Goal: Information Seeking & Learning: Learn about a topic

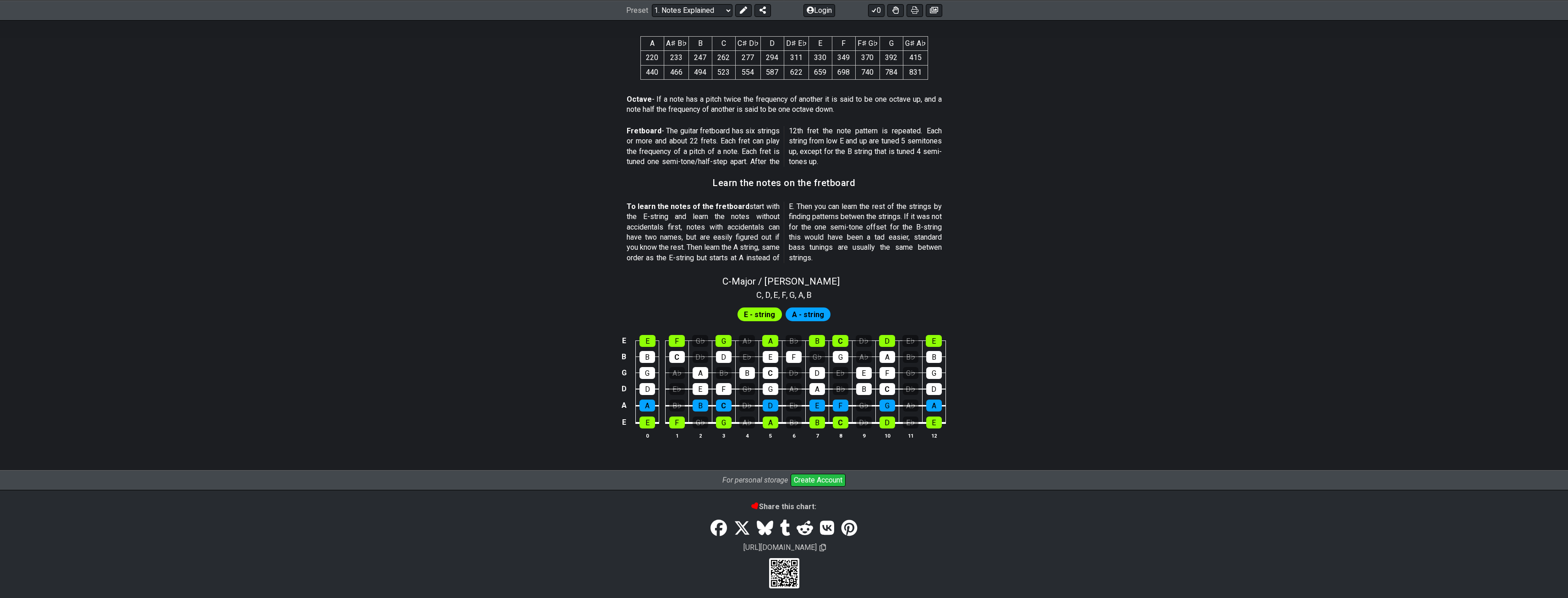
scroll to position [677, 0]
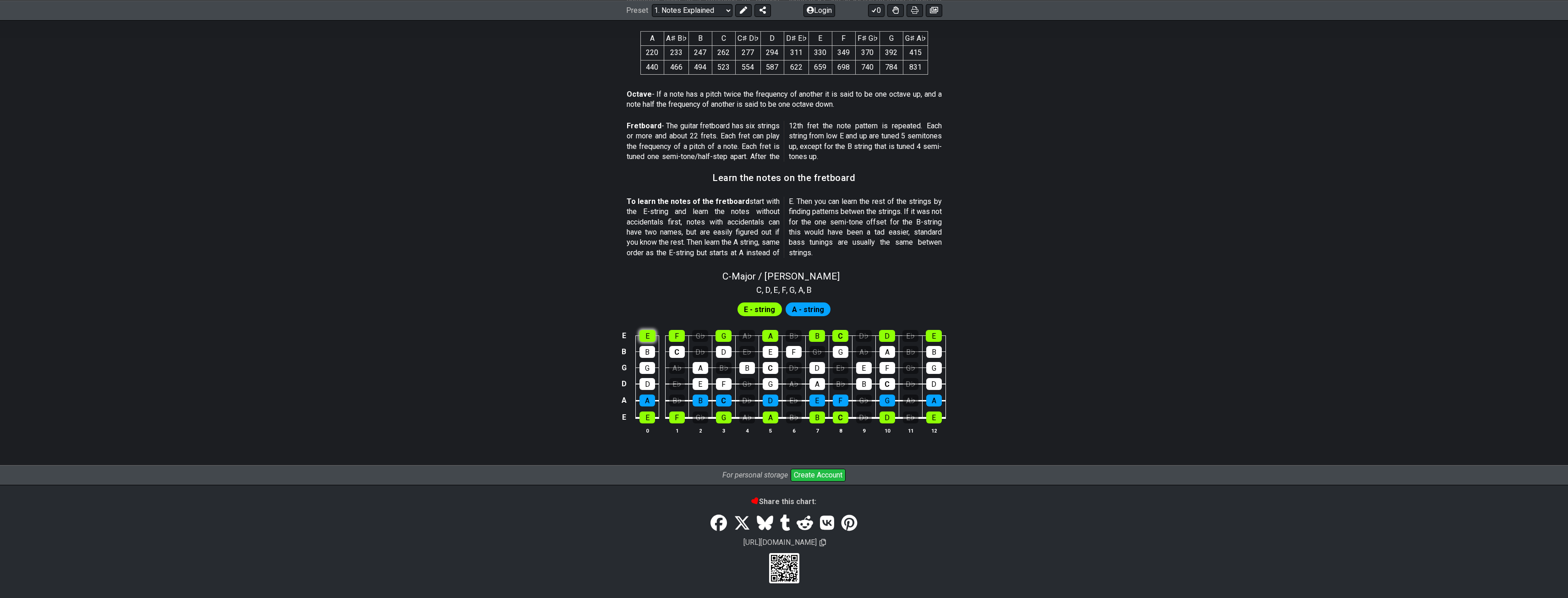
scroll to position [635, 0]
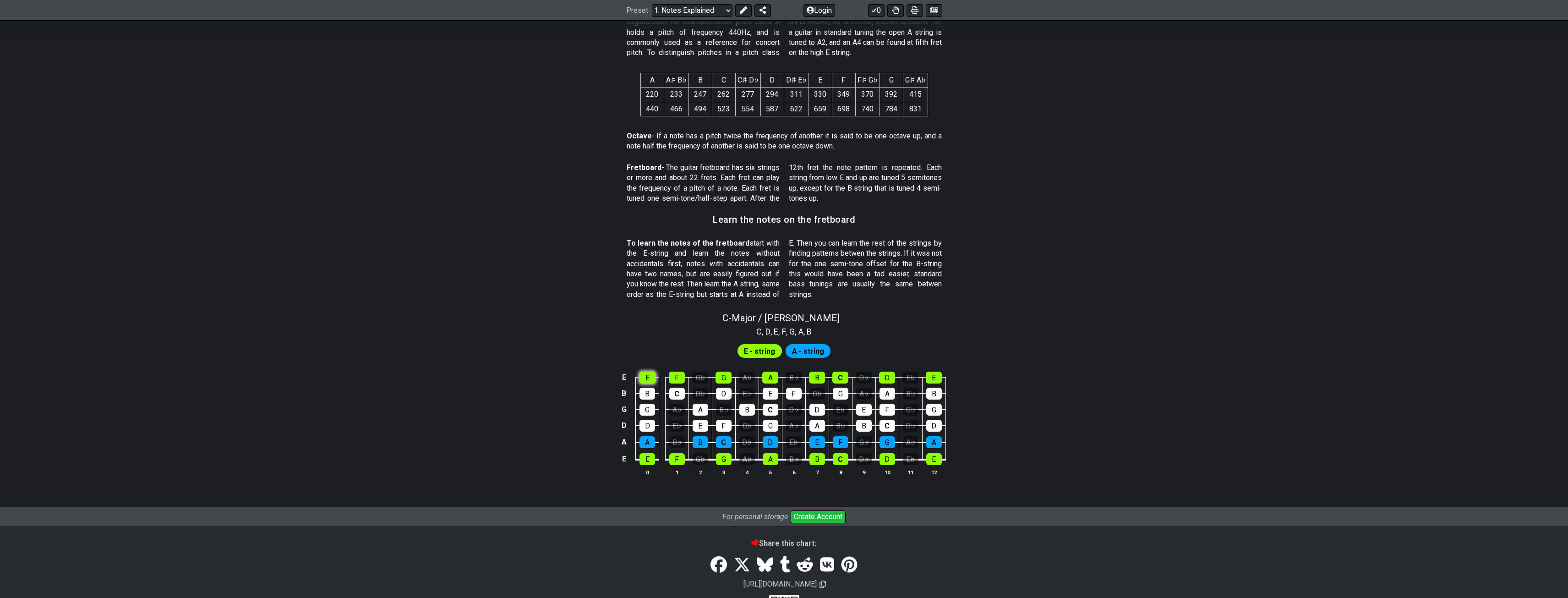
click at [645, 337] on div "C - Major / Ionian C , D , E , F , G , A , B E - string A - string E E F G♭ G A…" at bounding box center [784, 398] width 1568 height 181
click at [671, 377] on div "F" at bounding box center [677, 378] width 16 height 12
click at [719, 375] on div "G" at bounding box center [723, 378] width 16 height 12
click at [761, 376] on td "A" at bounding box center [770, 370] width 23 height 16
click at [729, 381] on div "G" at bounding box center [723, 378] width 16 height 12
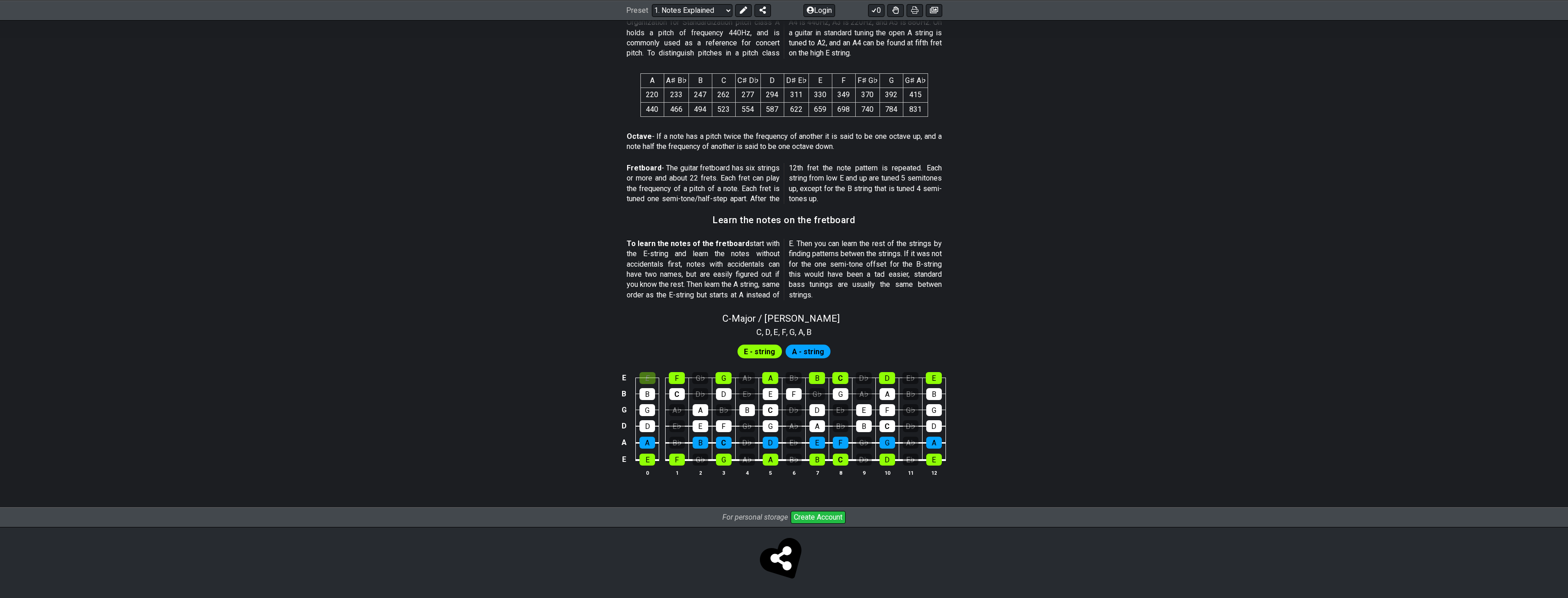
drag, startPoint x: 681, startPoint y: 377, endPoint x: 662, endPoint y: 381, distance: 19.4
click at [681, 378] on div "F" at bounding box center [677, 378] width 16 height 12
click at [645, 380] on div "E" at bounding box center [648, 378] width 16 height 12
click at [822, 355] on span "A - string" at bounding box center [808, 352] width 32 height 13
click at [822, 348] on span "A - string" at bounding box center [808, 352] width 32 height 13
